Goal: Download file/media

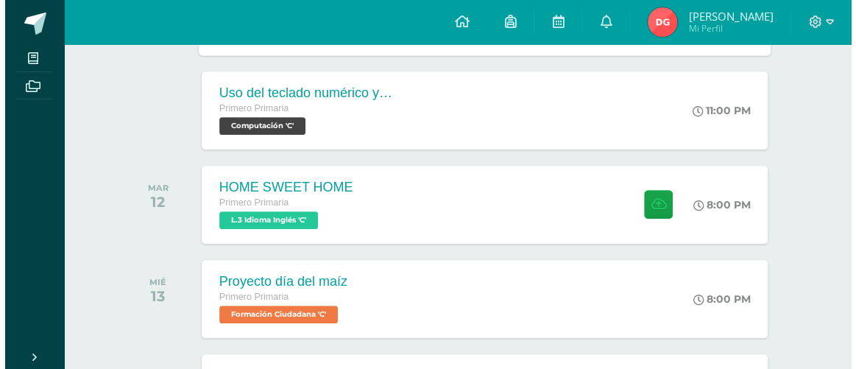
scroll to position [334, 0]
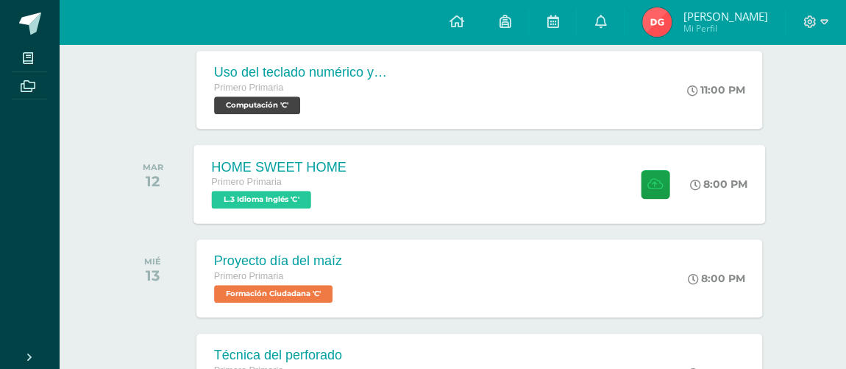
click at [262, 195] on span "L.3 Idioma Inglés 'C'" at bounding box center [260, 200] width 99 height 18
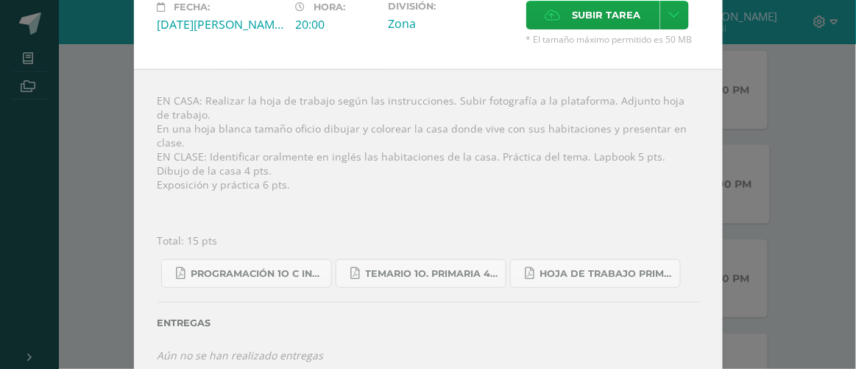
scroll to position [110, 0]
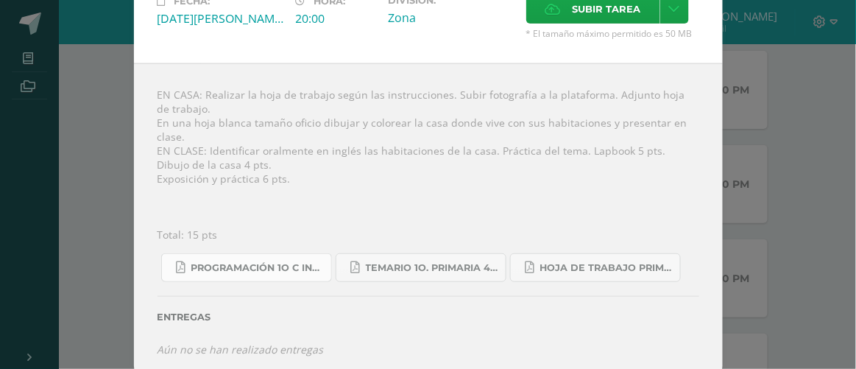
click at [275, 253] on link "Programación 1o C Inglés.pdf" at bounding box center [246, 267] width 171 height 29
click at [455, 262] on span "Temario 1o. primaria 4-2025.pdf" at bounding box center [432, 268] width 132 height 12
click at [571, 253] on link "Hoja de trabajo PRIMERO1.pdf" at bounding box center [595, 267] width 171 height 29
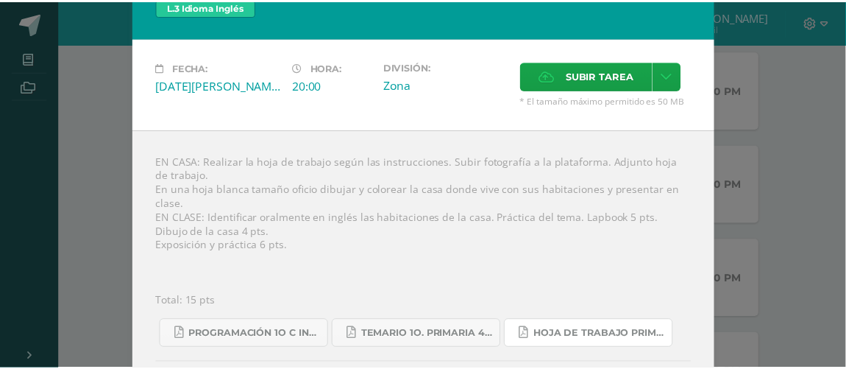
scroll to position [0, 0]
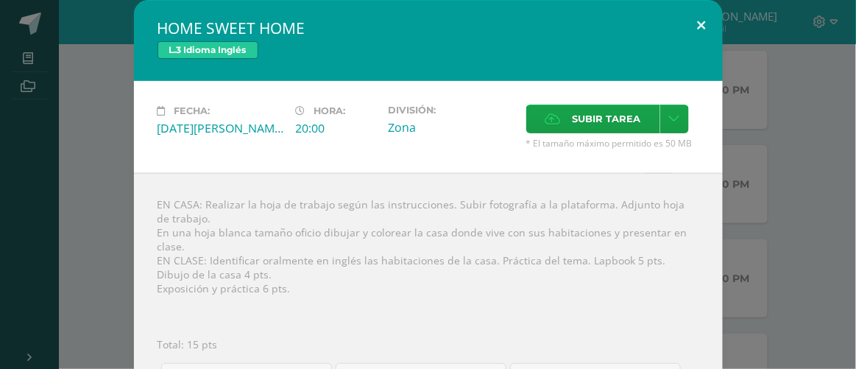
click at [708, 24] on button at bounding box center [702, 25] width 42 height 50
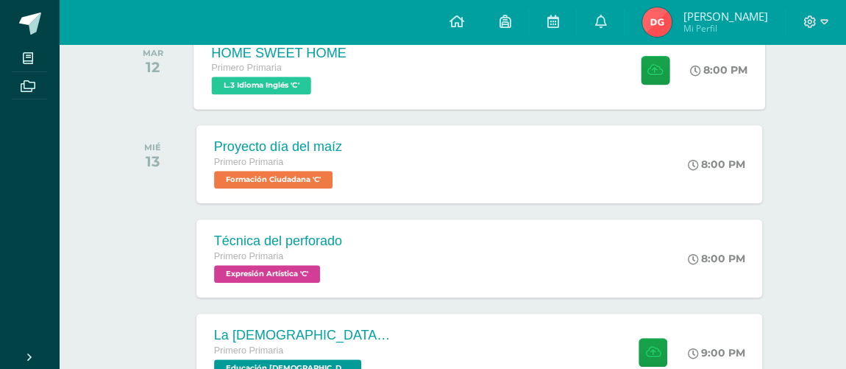
scroll to position [468, 0]
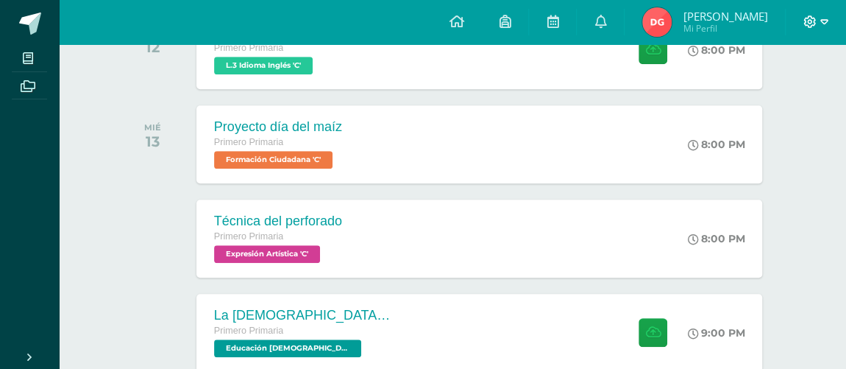
click at [810, 19] on icon at bounding box center [810, 21] width 13 height 13
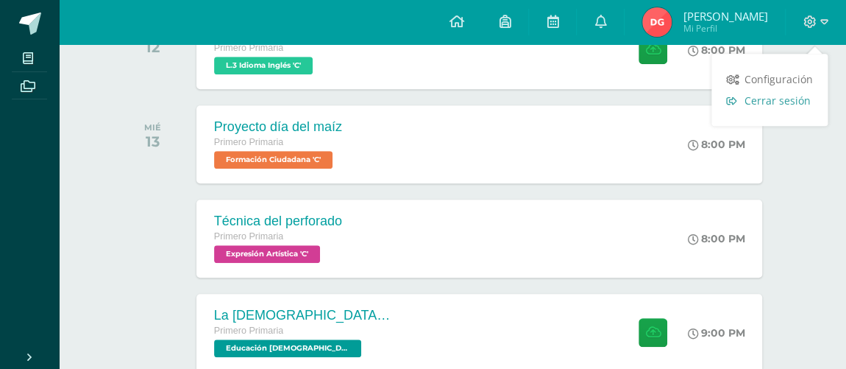
click at [787, 107] on span "Cerrar sesión" at bounding box center [778, 100] width 66 height 14
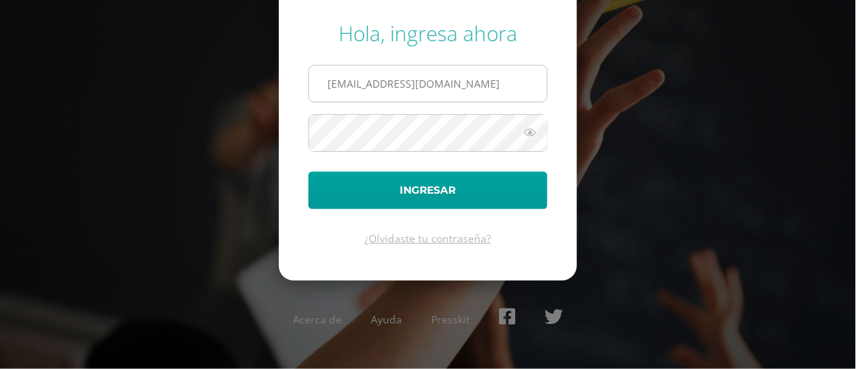
click at [459, 95] on input "224@laestrella.edu.gt" at bounding box center [428, 83] width 238 height 36
type input "2021868@laestrella.edu.gt"
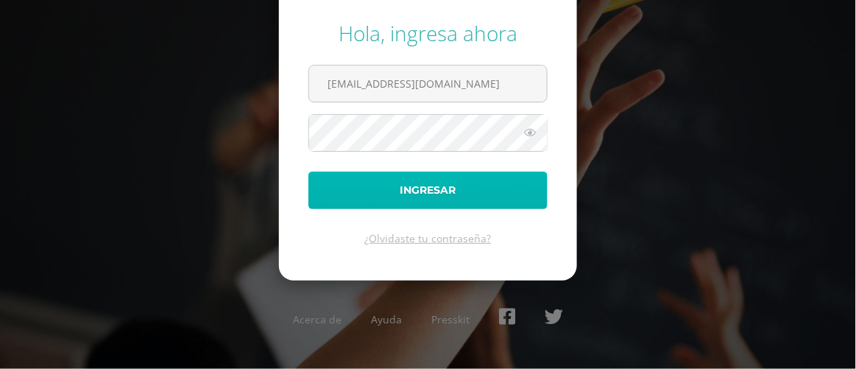
click at [458, 194] on button "Ingresar" at bounding box center [427, 190] width 239 height 38
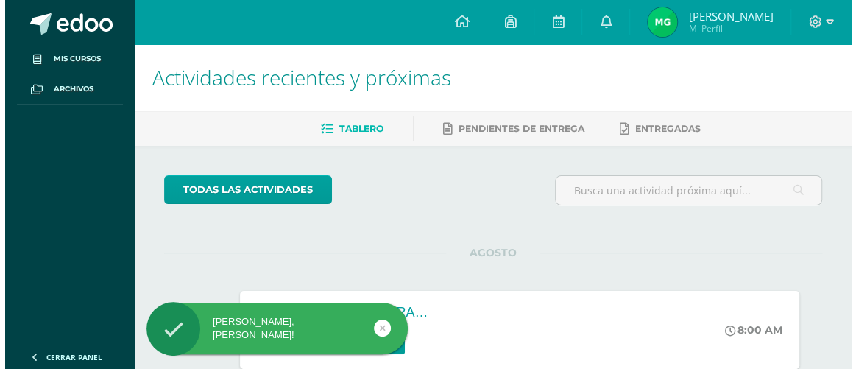
scroll to position [200, 0]
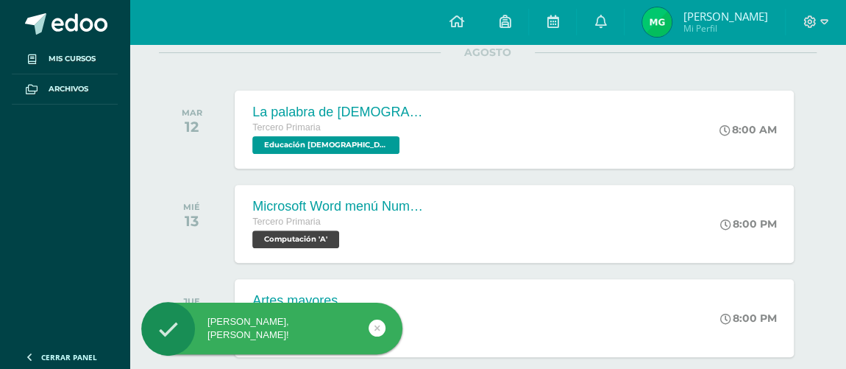
click at [394, 342] on div at bounding box center [271, 328] width 261 height 52
click at [370, 325] on link at bounding box center [377, 327] width 17 height 17
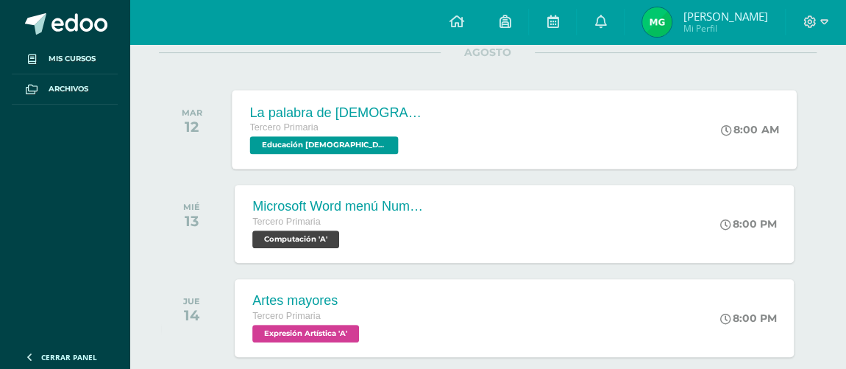
click at [336, 136] on span "Educación [DEMOGRAPHIC_DATA] 'A'" at bounding box center [324, 145] width 149 height 18
